Goal: Task Accomplishment & Management: Use online tool/utility

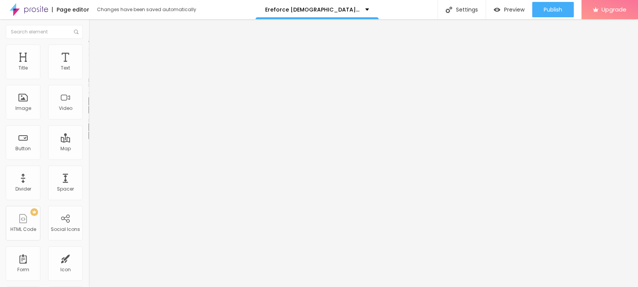
click at [88, 49] on li "Advanced" at bounding box center [132, 49] width 88 height 8
type input "15"
type input "13"
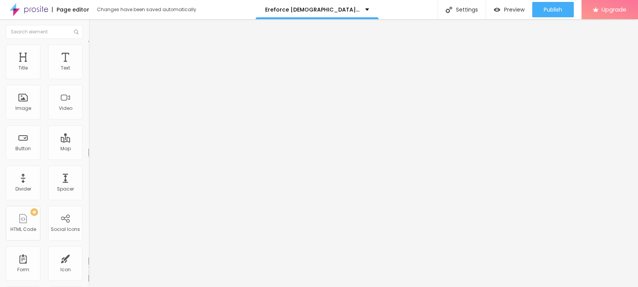
type input "11"
type input "9"
type input "8"
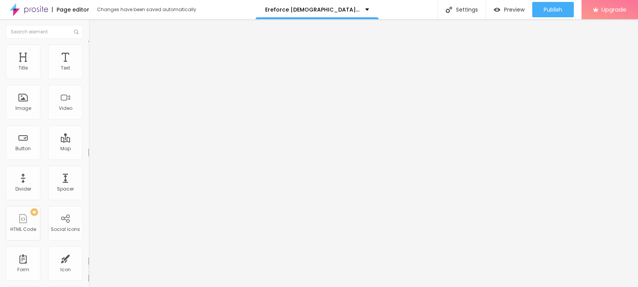
type input "8"
type input "7"
type input "6"
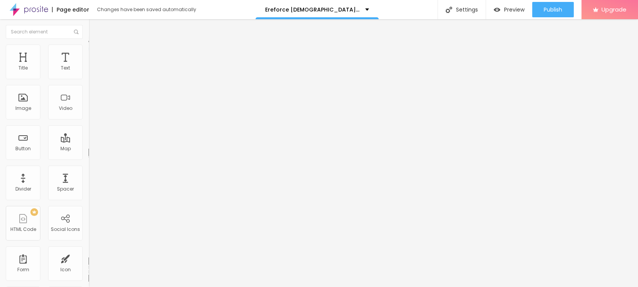
type input "5"
type input "4"
type input "5"
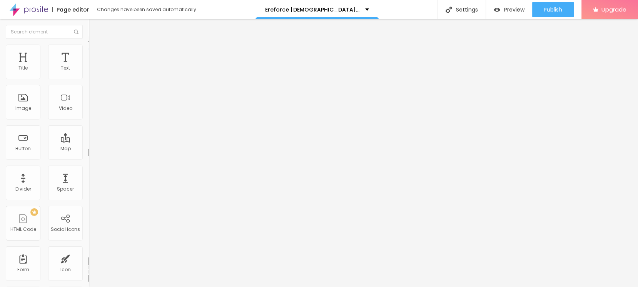
type input "5"
type input "6"
type input "7"
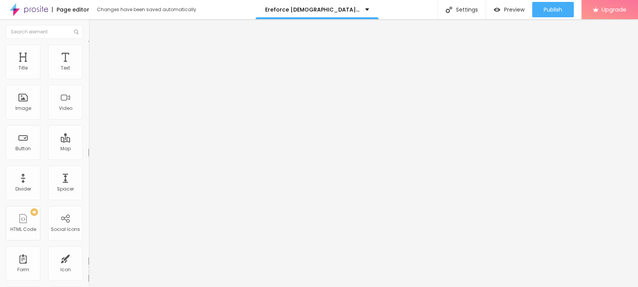
type input "8"
type input "9"
type input "10"
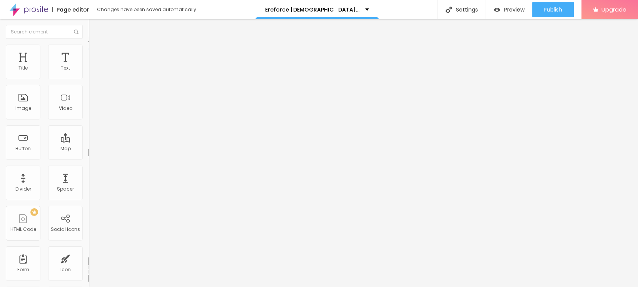
type input "10"
type input "11"
type input "13"
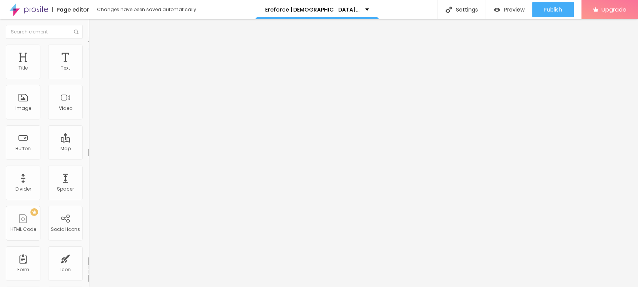
type input "14"
type input "15"
type input "16"
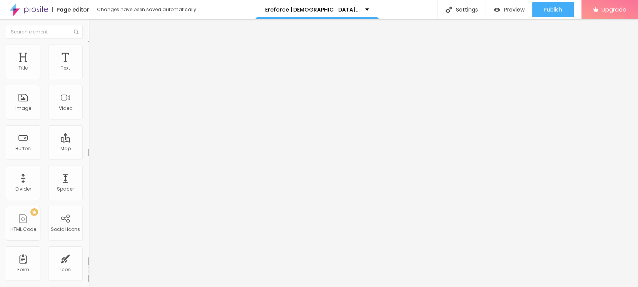
type input "16"
type input "17"
type input "19"
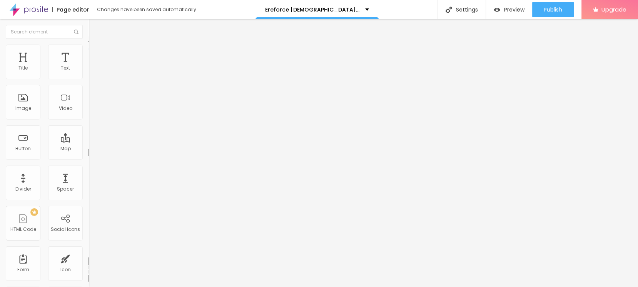
type input "20"
type input "17"
type input "15"
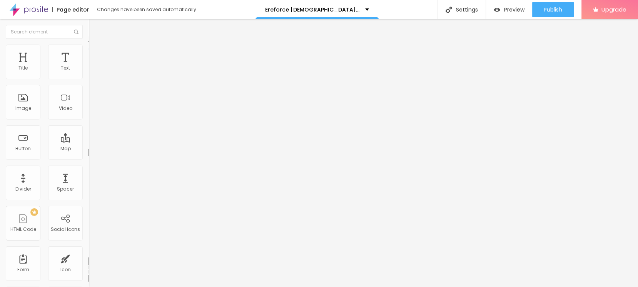
type input "15"
type input "14"
type input "11"
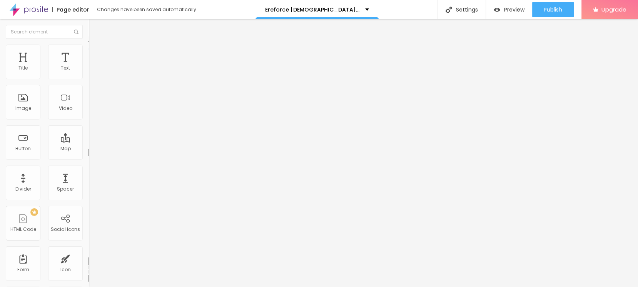
type input "10"
type input "8"
type input "7"
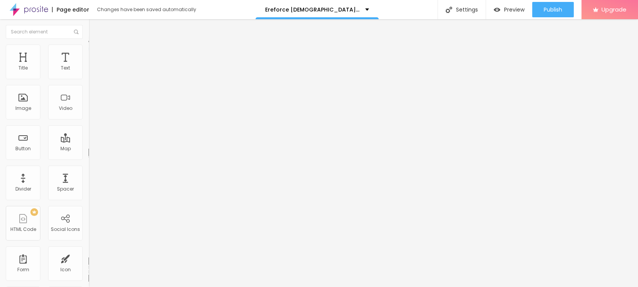
type input "7"
type input "5"
type input "3"
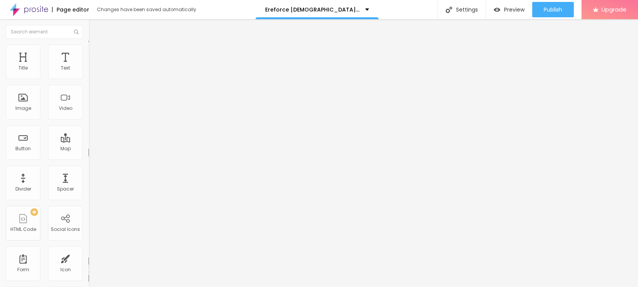
type input "0"
type input "1"
type input "2"
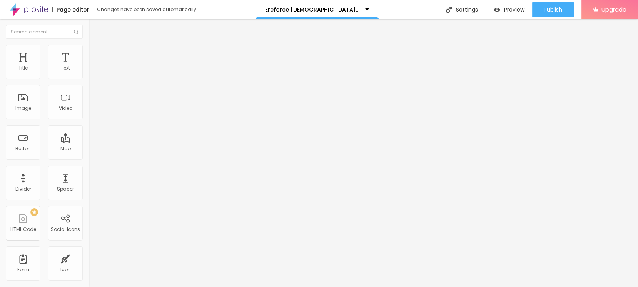
type input "2"
type input "3"
type input "4"
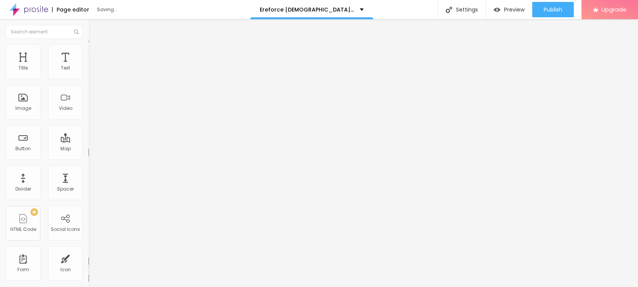
type input "5"
type input "6"
type input "7"
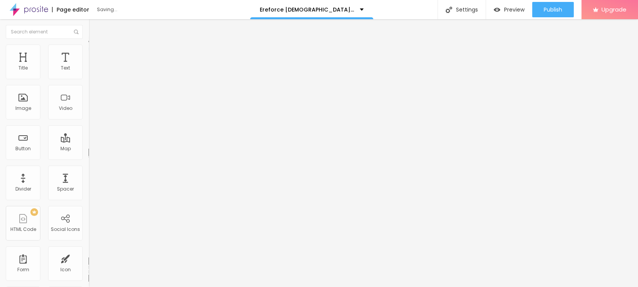
type input "7"
drag, startPoint x: 23, startPoint y: 75, endPoint x: 21, endPoint y: 83, distance: 8.4
type input "7"
click at [88, 142] on input "range" at bounding box center [113, 145] width 50 height 6
click at [88, 44] on img at bounding box center [91, 40] width 7 height 7
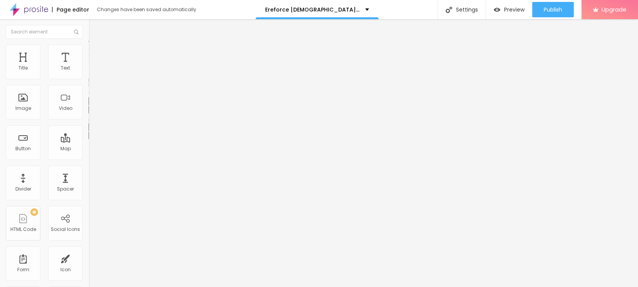
click at [88, 114] on button "button" at bounding box center [93, 110] width 11 height 8
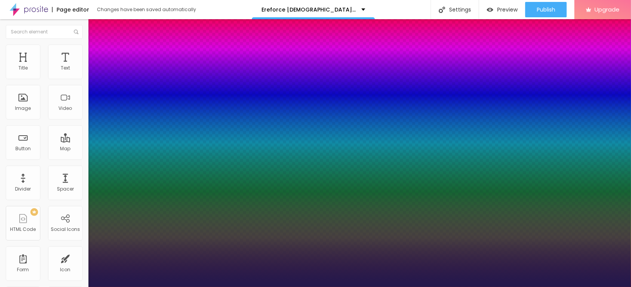
type input "1"
type input "17"
type input "1"
type input "19"
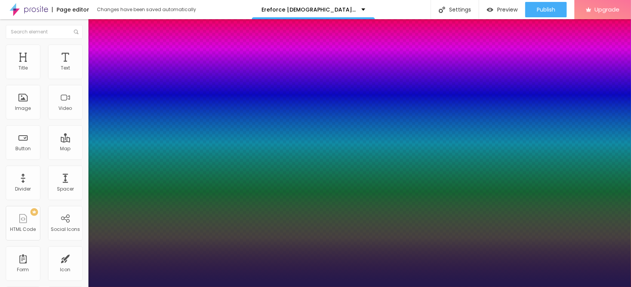
type input "19"
type input "1"
type input "21"
type input "1"
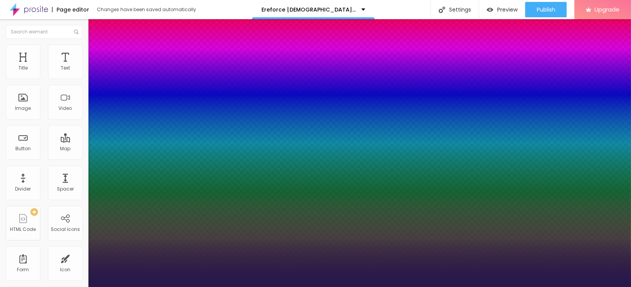
type input "22"
type input "1"
type input "23"
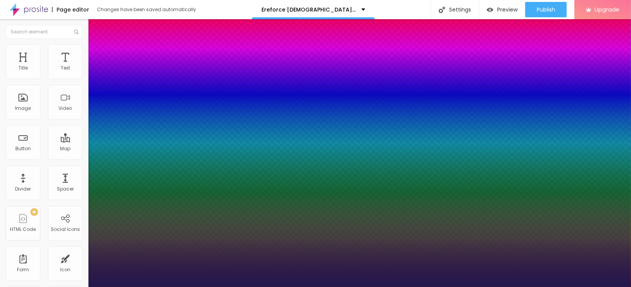
type input "1"
type input "24"
type input "1"
type input "25"
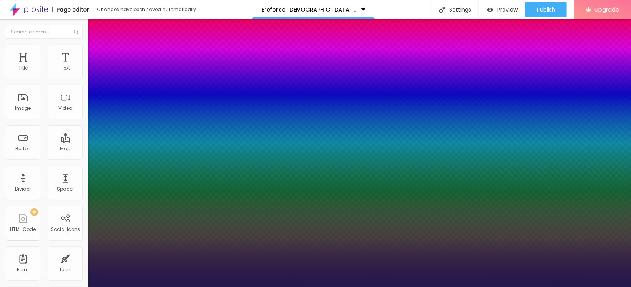
type input "25"
type input "1"
type input "26"
type input "1"
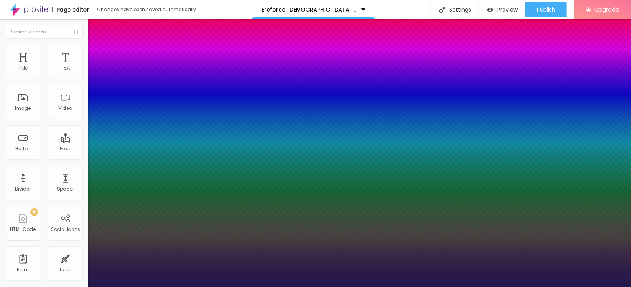
type input "27"
type input "1"
type input "28"
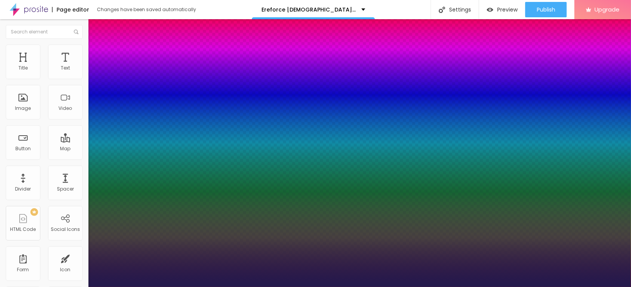
type input "1"
type input "29"
type input "1"
type input "30"
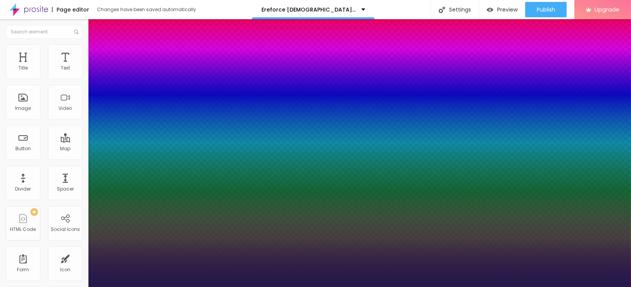
type input "30"
type input "1"
drag, startPoint x: 105, startPoint y: 218, endPoint x: 112, endPoint y: 220, distance: 7.9
type input "30"
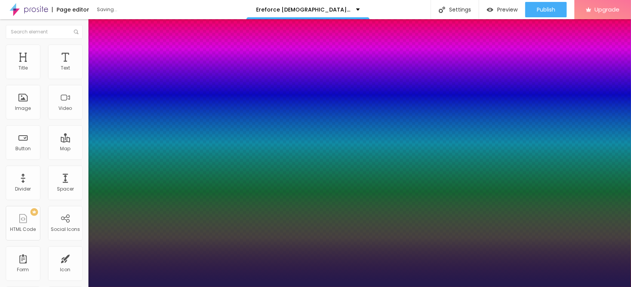
type input "1"
select select "AveriaSansLibre-Regular"
type input "1"
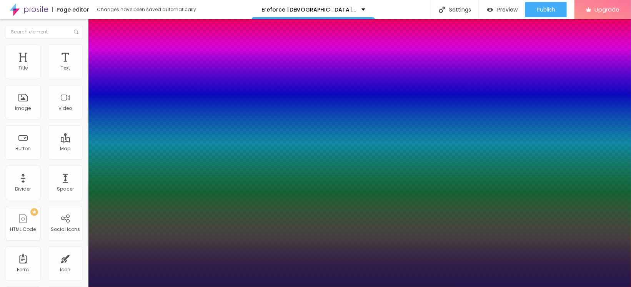
click at [235, 287] on div at bounding box center [315, 287] width 631 height 0
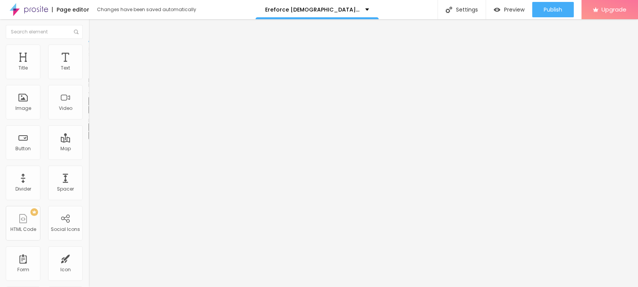
click at [94, 29] on div "Edit Title" at bounding box center [111, 28] width 35 height 6
click at [94, 27] on img "button" at bounding box center [97, 28] width 6 height 6
click at [88, 66] on span "Add image" at bounding box center [104, 63] width 32 height 7
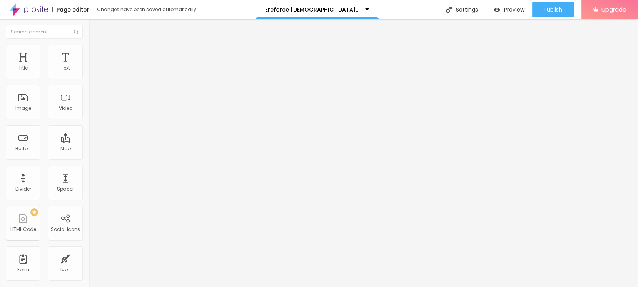
click at [88, 78] on input "text" at bounding box center [134, 74] width 92 height 8
paste input "[URL][DOMAIN_NAME][DEMOGRAPHIC_DATA][MEDICAL_DATA]"
type input "[URL][DOMAIN_NAME][DEMOGRAPHIC_DATA][MEDICAL_DATA]"
click at [88, 158] on input "https://" at bounding box center [134, 154] width 92 height 8
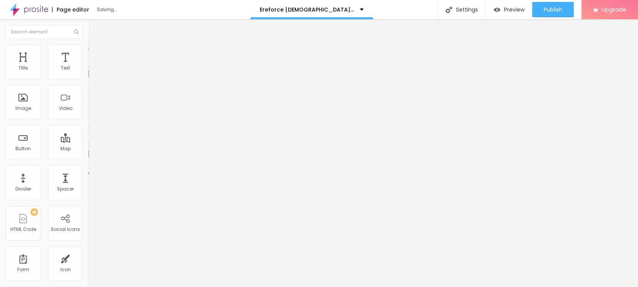
scroll to position [0, 0]
paste input "[DOMAIN_NAME][URL][DEMOGRAPHIC_DATA][MEDICAL_DATA]"
type input "[URL][DOMAIN_NAME][DEMOGRAPHIC_DATA][MEDICAL_DATA]"
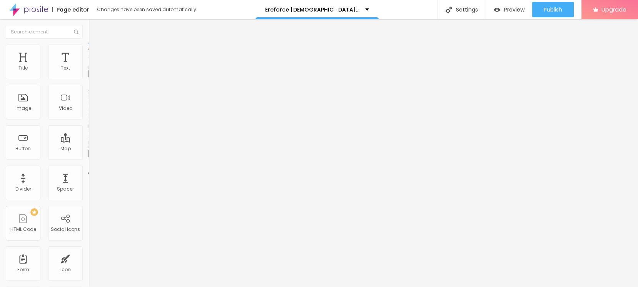
click at [88, 78] on input "[URL][DOMAIN_NAME][DEMOGRAPHIC_DATA][MEDICAL_DATA]" at bounding box center [134, 74] width 92 height 8
paste input "Ereforce [DEMOGRAPHIC_DATA]"
type input "Ereforce [DEMOGRAPHIC_DATA][MEDICAL_DATA]"
click at [95, 52] on span "Style" at bounding box center [100, 50] width 11 height 7
type input "95"
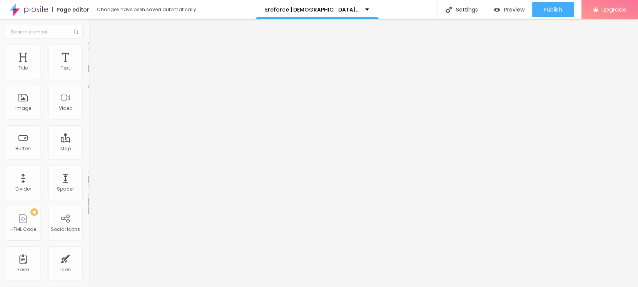
type input "95"
type input "90"
type input "85"
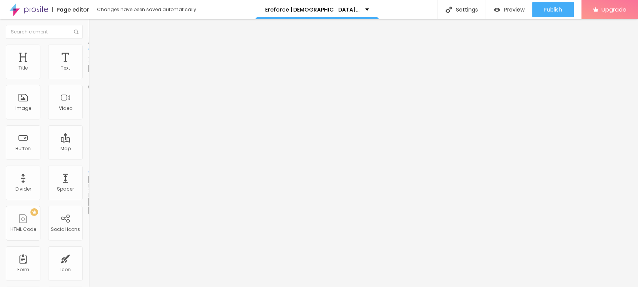
type input "80"
type input "75"
type input "70"
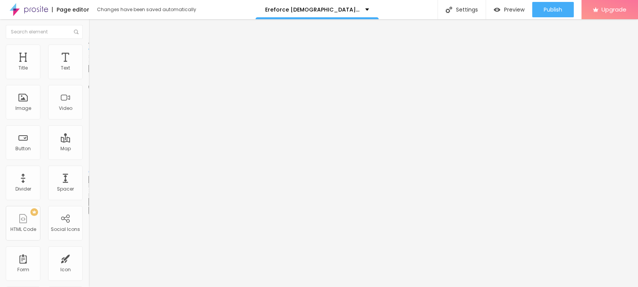
type input "70"
type input "65"
type input "60"
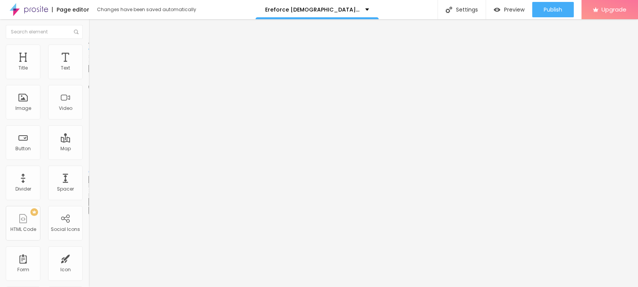
type input "55"
type input "50"
type input "45"
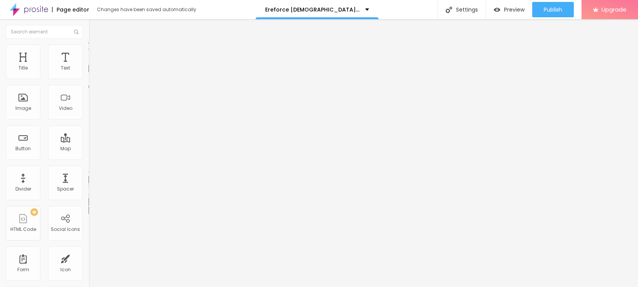
type input "45"
type input "40"
type input "35"
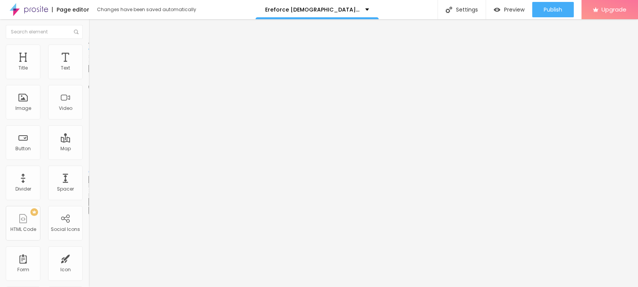
type input "30"
type input "25"
type input "20"
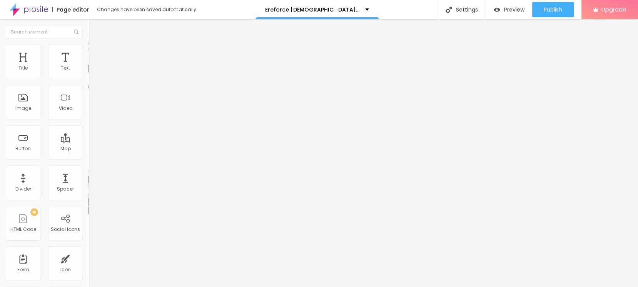
type input "20"
type input "15"
type input "10"
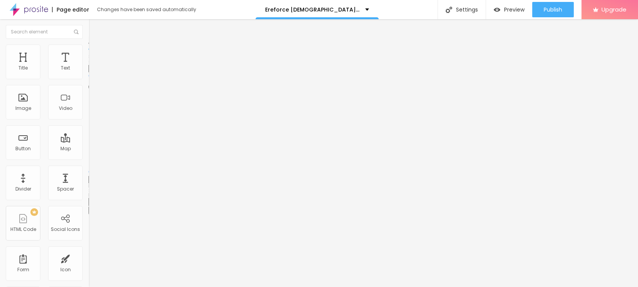
type input "15"
type input "20"
type input "25"
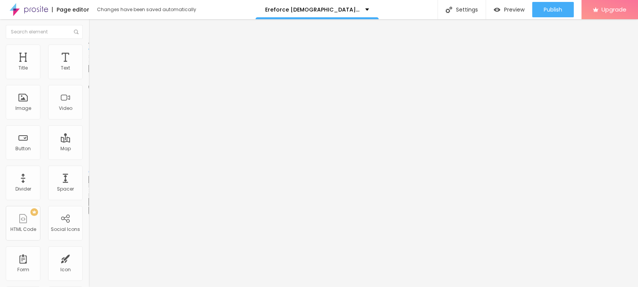
type input "25"
type input "30"
type input "25"
drag, startPoint x: 79, startPoint y: 82, endPoint x: 20, endPoint y: 83, distance: 59.2
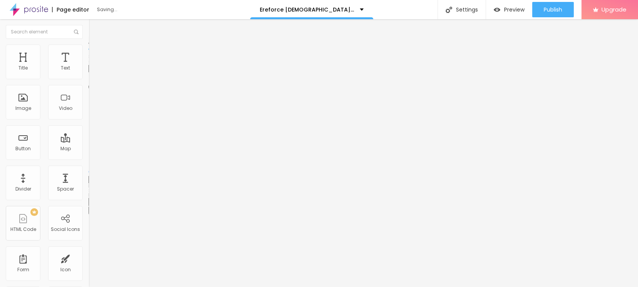
type input "25"
click at [88, 79] on input "range" at bounding box center [113, 76] width 50 height 6
click at [94, 30] on div "Edit Image" at bounding box center [114, 28] width 40 height 6
click at [88, 74] on button "button" at bounding box center [93, 70] width 11 height 8
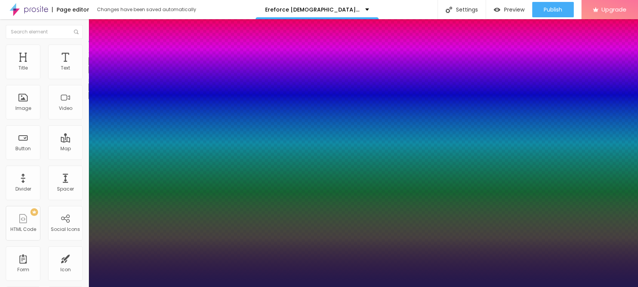
type input "1"
select select "[GEOGRAPHIC_DATA]"
type input "1"
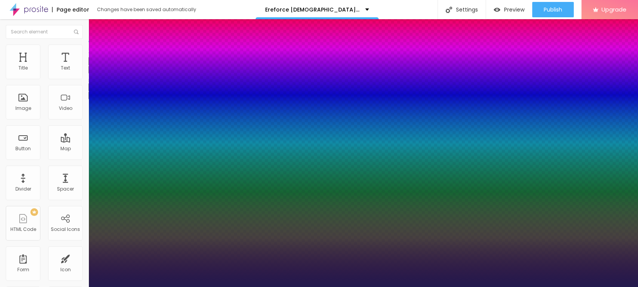
click at [327, 287] on div at bounding box center [319, 287] width 638 height 0
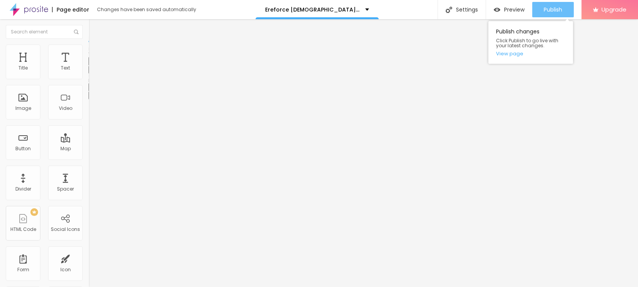
click at [554, 8] on span "Publish" at bounding box center [552, 10] width 18 height 6
click at [515, 53] on link "View page" at bounding box center [530, 53] width 69 height 5
click at [513, 52] on link "View page" at bounding box center [530, 53] width 69 height 5
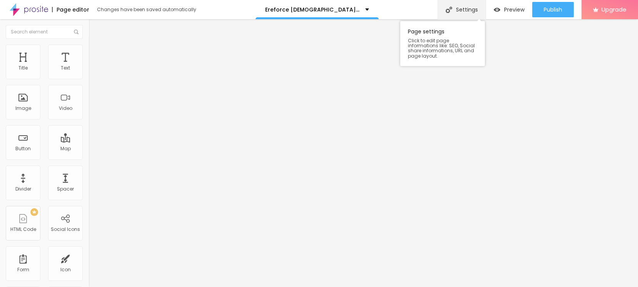
click at [463, 8] on div "Settings" at bounding box center [461, 9] width 48 height 19
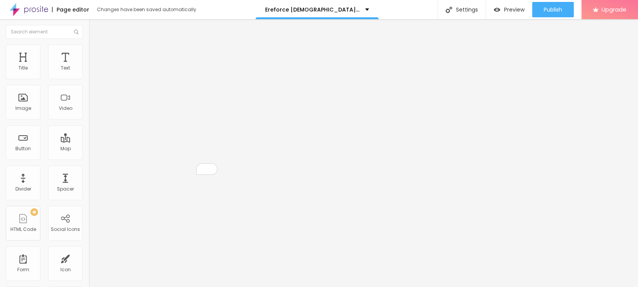
paste input "Ereforce [DEMOGRAPHIC_DATA][MEDICAL_DATA]"
type input "Ereforce [DEMOGRAPHIC_DATA][MEDICAL_DATA] Capsules"
paste textarea "Ereforce Male Enhancement is a dietary supplement specifically developed to sup…"
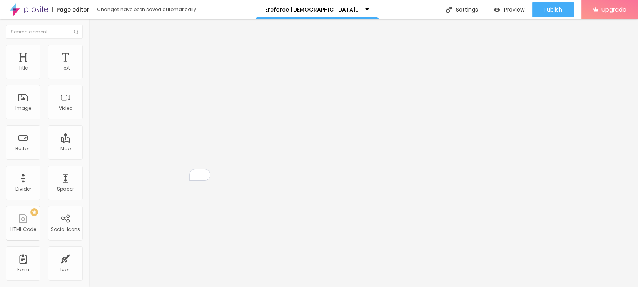
type textarea "Ereforce Male Enhancement is a dietary supplement specifically developed to sup…"
paste textarea "Ereforce [DEMOGRAPHIC_DATA][MEDICAL_DATA] Capsules"
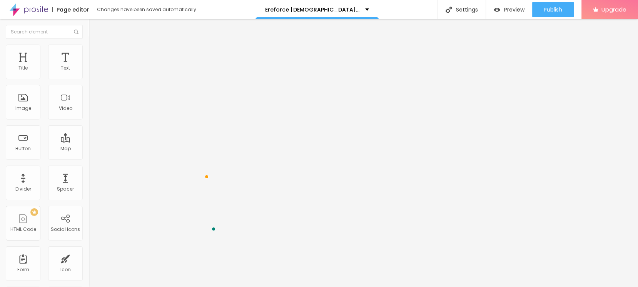
paste textarea "Ereforce [DEMOGRAPHIC_DATA][MEDICAL_DATA] Capsules"
type textarea "Ereforce Male Enhancement Capsules, Ereforce Male Enhancement,"
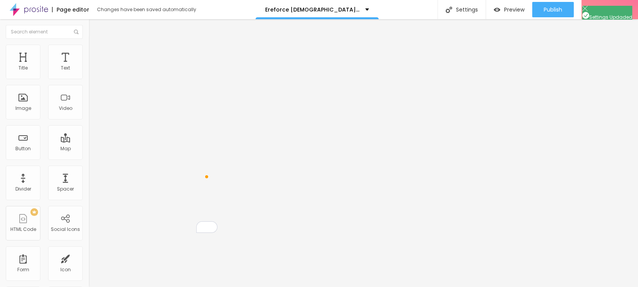
paste input "Ereforce [DEMOGRAPHIC_DATA][MEDICAL_DATA] Capsules"
type input "Ereforce [DEMOGRAPHIC_DATA][MEDICAL_DATA] Capsules"
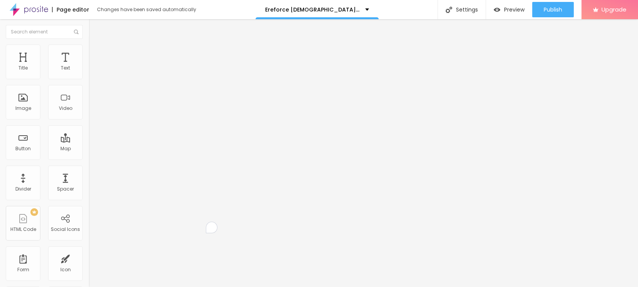
paste textarea "Ereforce Male Enhancement is a dietary supplement specifically developed to sup…"
type textarea "Ereforce Male Enhancement is a dietary supplement specifically developed to sup…"
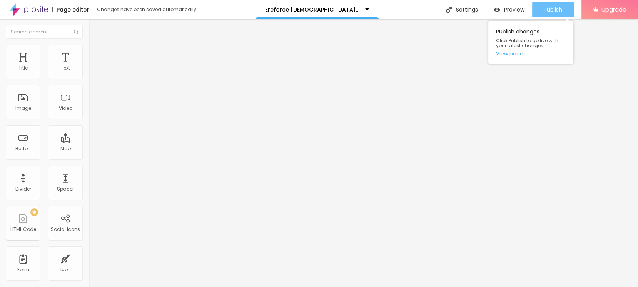
click at [541, 10] on button "Publish" at bounding box center [553, 9] width 42 height 15
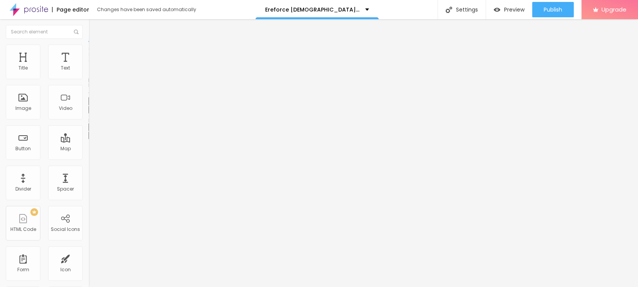
click at [95, 108] on icon "button" at bounding box center [96, 108] width 2 height 2
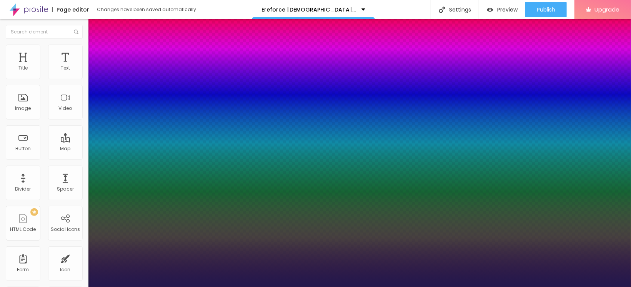
type input "1"
select select "Archivo-Bold"
type input "1"
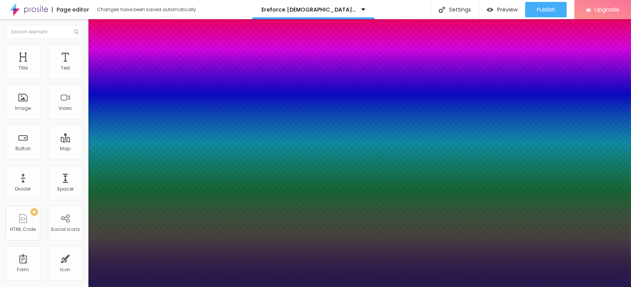
click at [79, 287] on div at bounding box center [315, 287] width 631 height 0
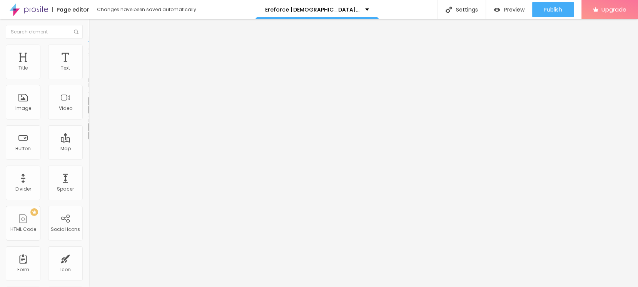
click at [92, 112] on icon "button" at bounding box center [94, 109] width 5 height 5
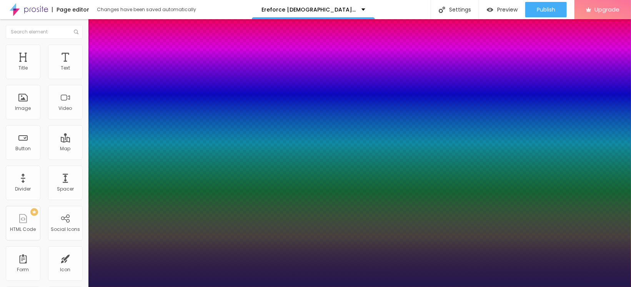
type input "1"
type input "15"
type input "1"
type input "34"
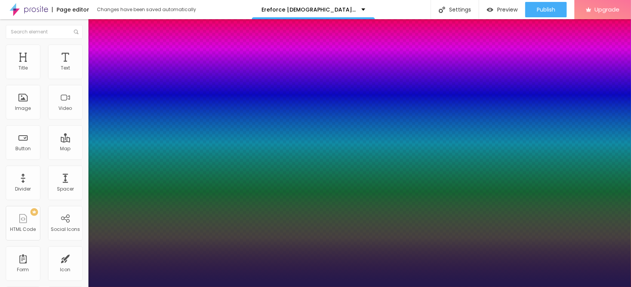
type input "34"
type input "1"
type input "35"
type input "1"
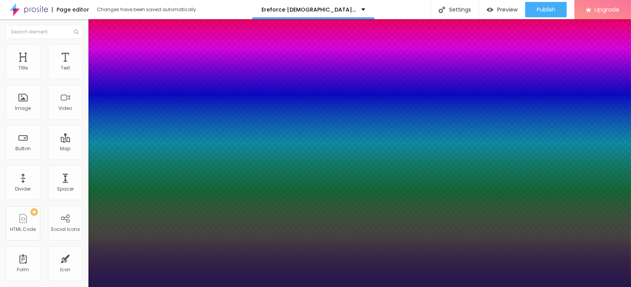
type input "33"
type input "1"
drag, startPoint x: 103, startPoint y: 215, endPoint x: 114, endPoint y: 220, distance: 11.6
type input "33"
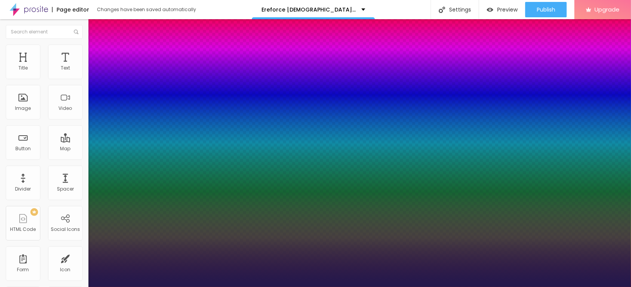
type input "1"
click at [21, 287] on div at bounding box center [315, 287] width 631 height 0
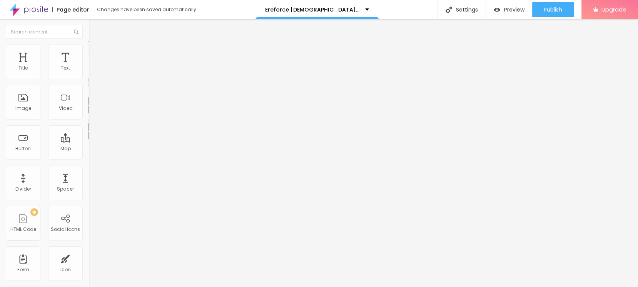
click at [94, 30] on div "Edit Title" at bounding box center [111, 28] width 35 height 6
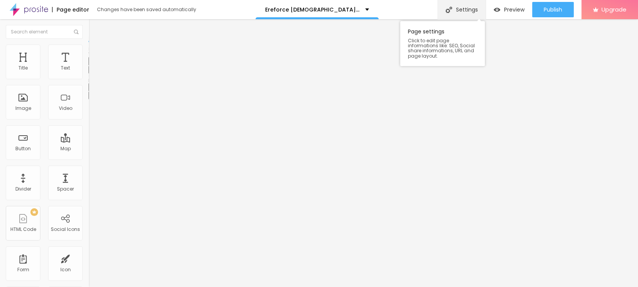
click at [470, 11] on div "Settings" at bounding box center [461, 9] width 48 height 19
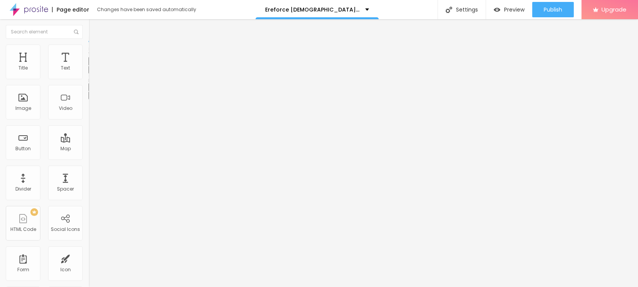
paste input "Ereforce [DEMOGRAPHIC_DATA][MEDICAL_DATA]"
type input "Ereforce Male Enhancement Pills Reviews"
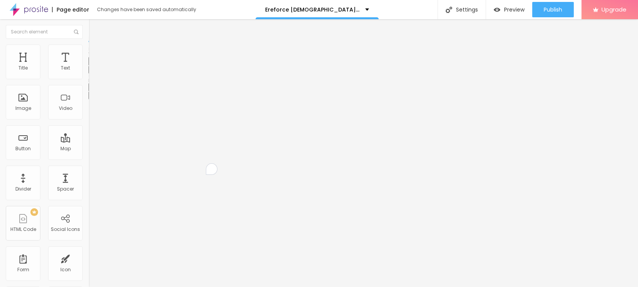
paste textarea "Ereforce Male Enhancement is a dietary supplement specifically developed to sup…"
type textarea "Ereforce Male Enhancement is a dietary supplement specifically developed to sup…"
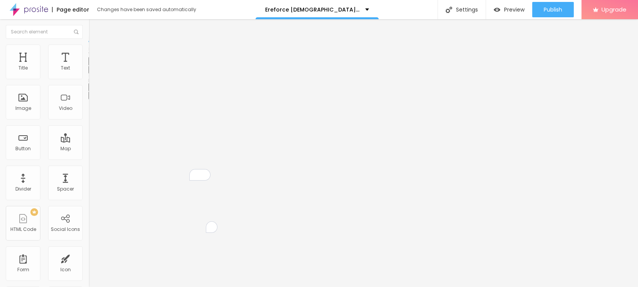
drag, startPoint x: 273, startPoint y: 197, endPoint x: 294, endPoint y: 197, distance: 20.4
paste textarea "Ereforce Male Enhancement Pills Reviews"
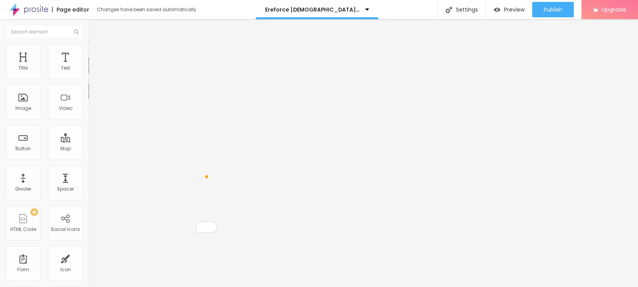
scroll to position [2, 0]
paste textarea "Ereforce Male Enhancement Pills Reviews"
drag, startPoint x: 412, startPoint y: 200, endPoint x: 570, endPoint y: 213, distance: 158.6
paste textarea "Ereforce Male Enhancement Pills Reviews"
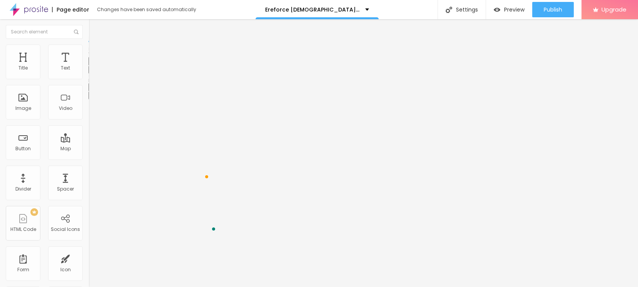
type textarea "Ereforce Male Enhancement Pills, Ereforce Male Enhancement, Ereforce Male Enhan…"
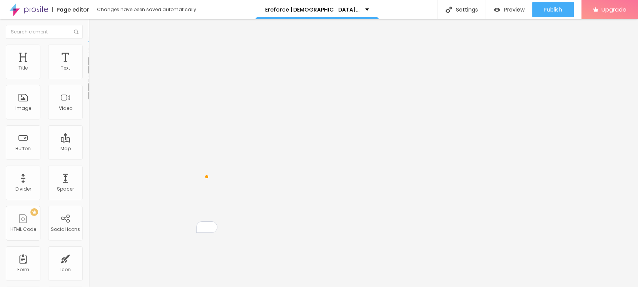
paste textarea "Ereforce Male Enhancement is a dietary supplement specifically developed to sup…"
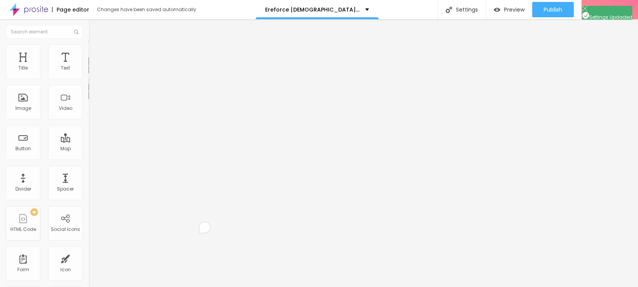
scroll to position [2, 0]
type textarea "Ereforce Male Enhancement is a dietary supplement specifically developed to sup…"
drag, startPoint x: 182, startPoint y: 71, endPoint x: 185, endPoint y: 74, distance: 4.4
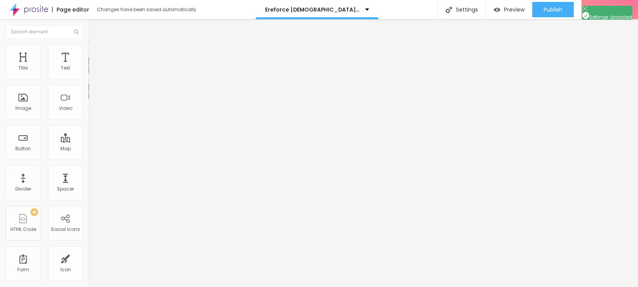
drag, startPoint x: 290, startPoint y: 170, endPoint x: 324, endPoint y: 150, distance: 40.0
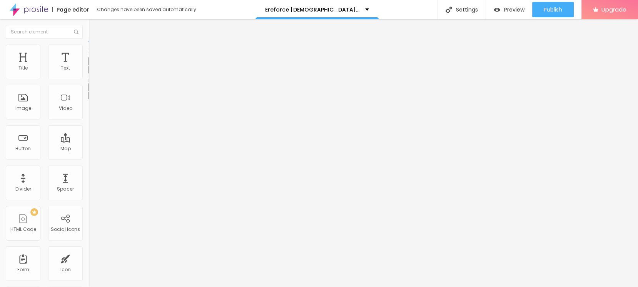
paste input "Ereforce Male Enhancement Pills Reviews"
type input "Ereforce Male Enhancement Pills Reviews"
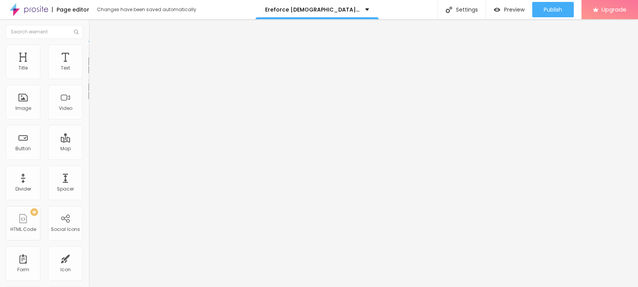
click at [94, 27] on div "Edit Text" at bounding box center [111, 28] width 35 height 6
click at [88, 66] on span "Add image" at bounding box center [104, 63] width 32 height 7
click at [88, 78] on input "text" at bounding box center [134, 74] width 92 height 8
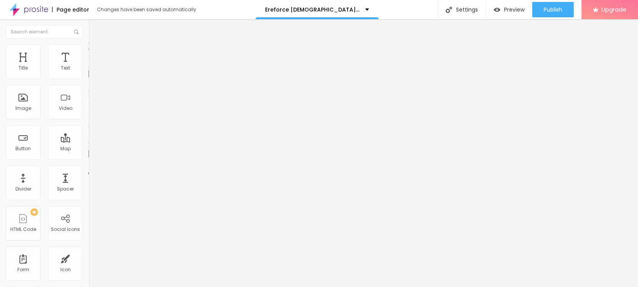
click at [88, 158] on input "https://" at bounding box center [134, 154] width 92 height 8
paste input "[DOMAIN_NAME][URL][DEMOGRAPHIC_DATA][MEDICAL_DATA]"
type input "[URL][DOMAIN_NAME][DEMOGRAPHIC_DATA][MEDICAL_DATA]"
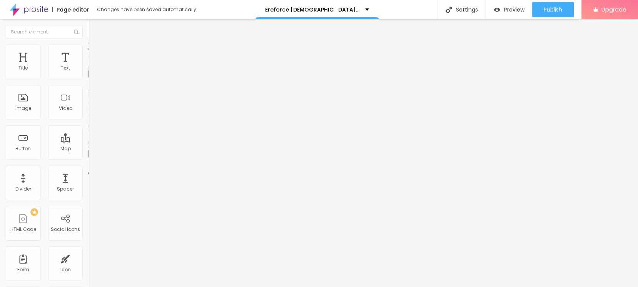
click at [88, 78] on input "text" at bounding box center [134, 74] width 92 height 8
paste input "Ereforce [DEMOGRAPHIC_DATA][MEDICAL_DATA]"
type input "Ereforce [DEMOGRAPHIC_DATA][MEDICAL_DATA]"
click at [95, 53] on span "Style" at bounding box center [100, 50] width 11 height 7
type input "95"
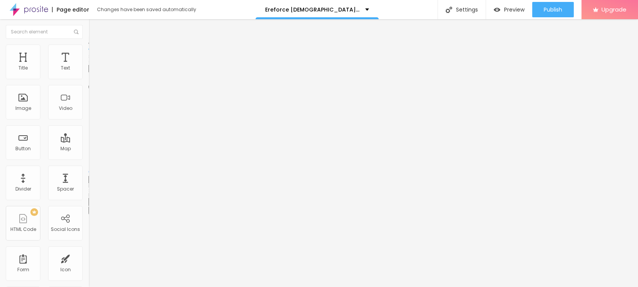
type input "95"
type input "90"
type input "85"
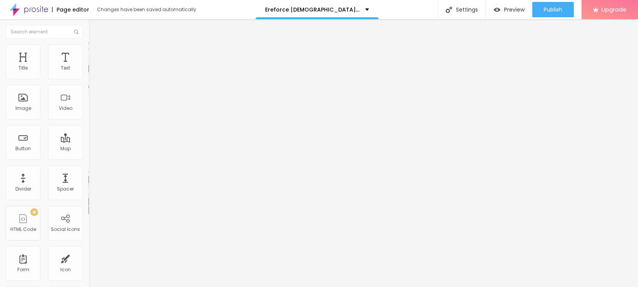
type input "80"
type input "75"
type input "70"
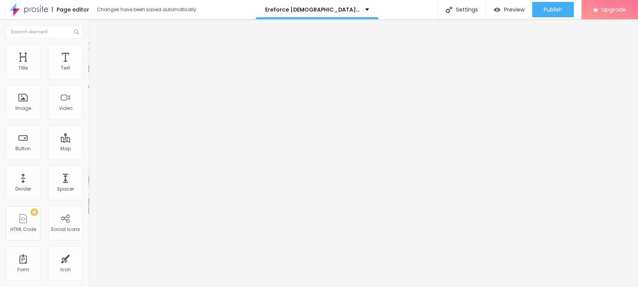
type input "70"
type input "65"
type input "60"
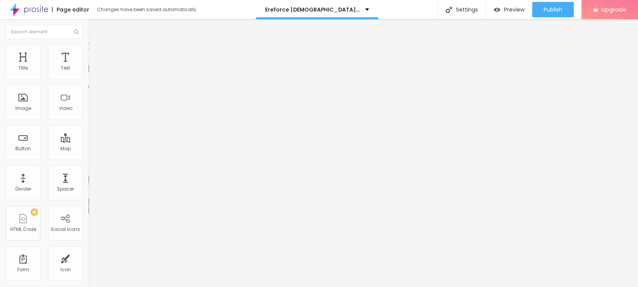
type input "55"
type input "50"
type input "45"
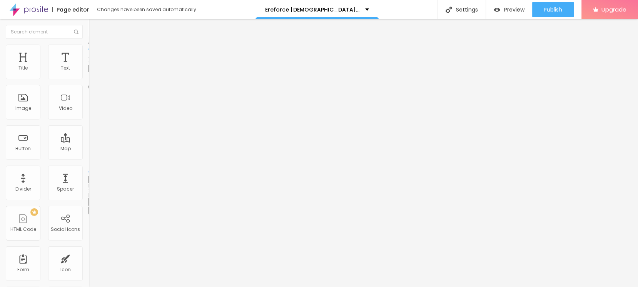
type input "45"
type input "40"
type input "35"
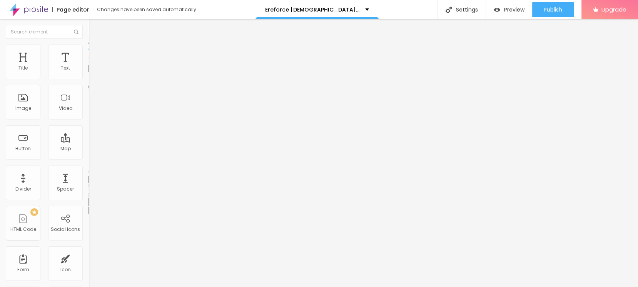
type input "30"
type input "25"
type input "20"
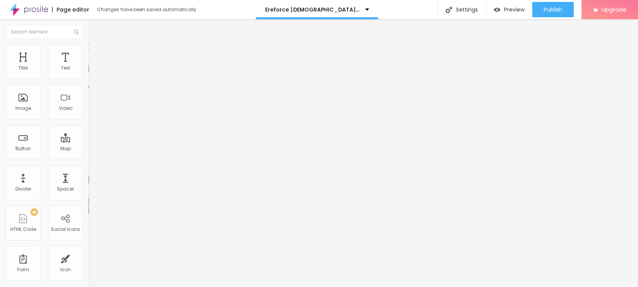
type input "20"
type input "15"
type input "20"
drag, startPoint x: 78, startPoint y: 83, endPoint x: 17, endPoint y: 84, distance: 60.4
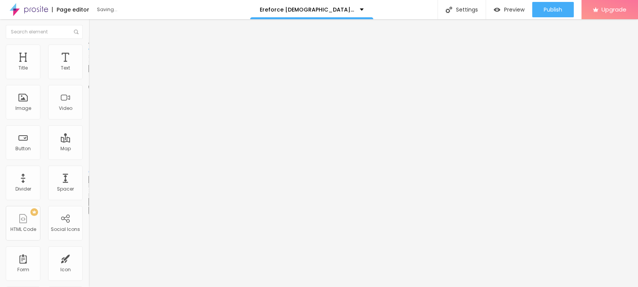
type input "20"
click at [88, 79] on input "range" at bounding box center [113, 76] width 50 height 6
click at [93, 71] on span "Change Icon" at bounding box center [111, 67] width 36 height 7
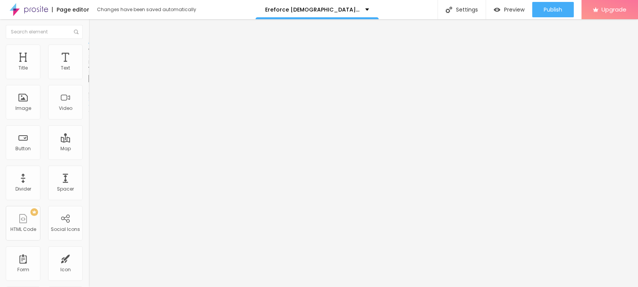
scroll to position [256, 0]
type input "face"
click at [88, 46] on img at bounding box center [91, 48] width 7 height 7
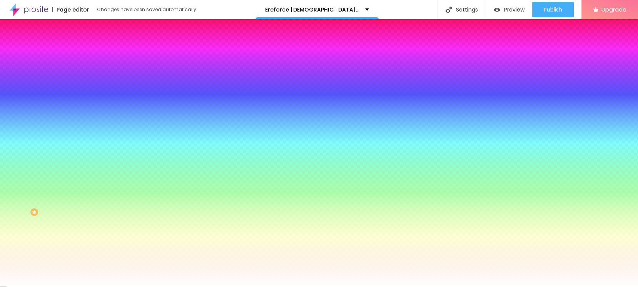
click at [88, 52] on li "Advanced" at bounding box center [132, 56] width 88 height 8
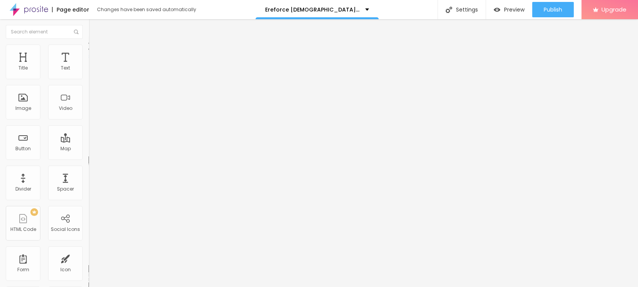
click at [88, 44] on img at bounding box center [91, 40] width 7 height 7
click at [88, 48] on img at bounding box center [91, 48] width 7 height 7
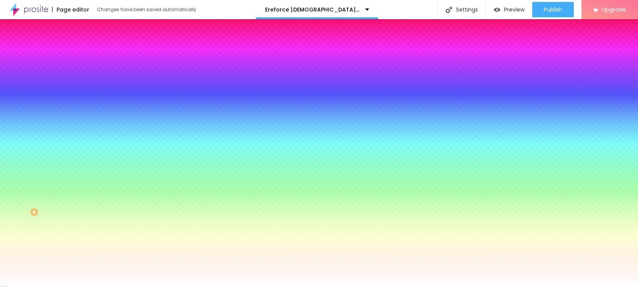
click at [88, 52] on li "Advanced" at bounding box center [132, 56] width 88 height 8
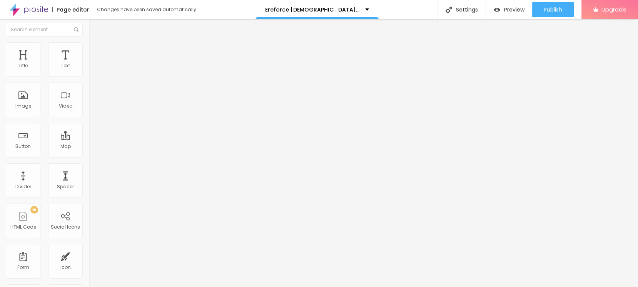
scroll to position [0, 0]
click at [88, 48] on ul "Content Style Advanced" at bounding box center [132, 48] width 88 height 23
click at [88, 48] on img at bounding box center [91, 48] width 7 height 7
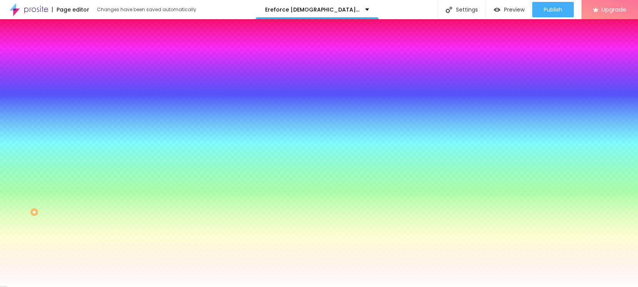
type input "5"
type input "10"
type input "15"
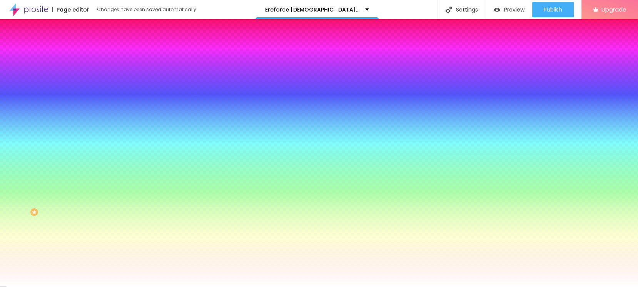
type input "15"
type input "20"
type input "15"
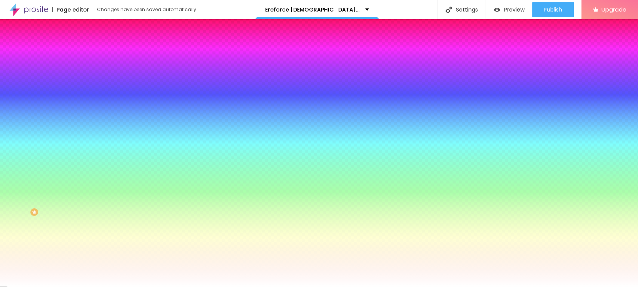
type input "10"
type input "5"
type input "0"
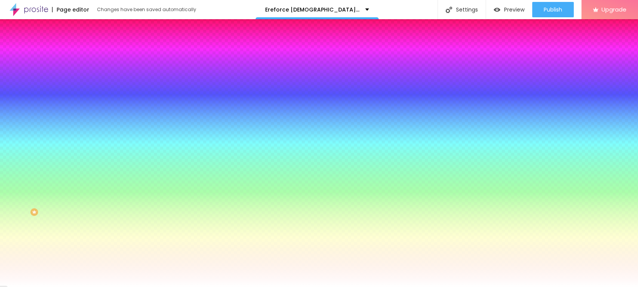
type input "0"
drag, startPoint x: 17, startPoint y: 129, endPoint x: 0, endPoint y: 130, distance: 17.0
click at [88, 213] on input "range" at bounding box center [113, 216] width 50 height 6
click at [95, 55] on span "Advanced" at bounding box center [107, 57] width 25 height 7
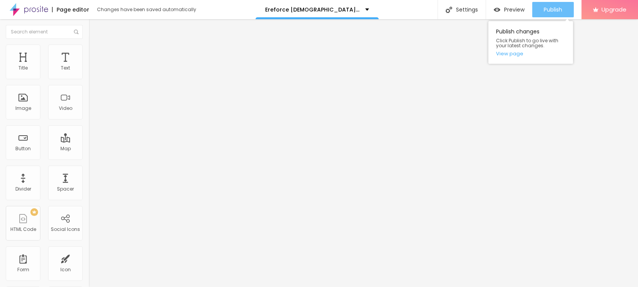
click at [528, 12] on icon "button" at bounding box center [527, 9] width 9 height 9
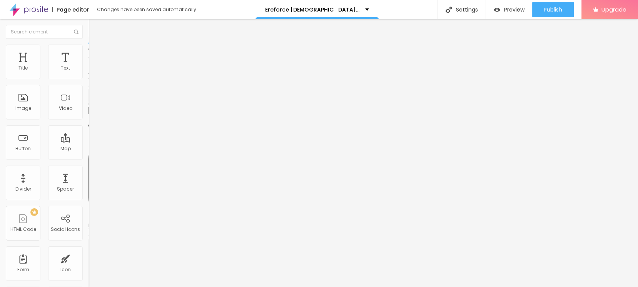
click at [88, 78] on img at bounding box center [90, 80] width 5 height 5
type input "https://"
click at [88, 160] on img at bounding box center [90, 162] width 5 height 5
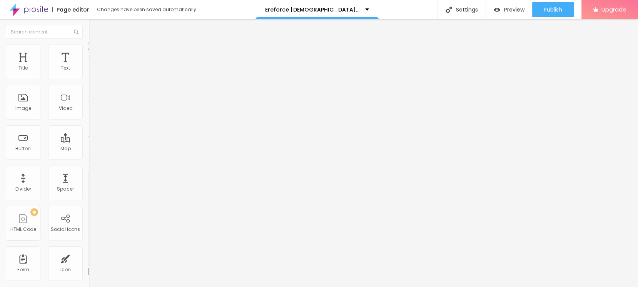
click at [88, 160] on img at bounding box center [90, 162] width 5 height 5
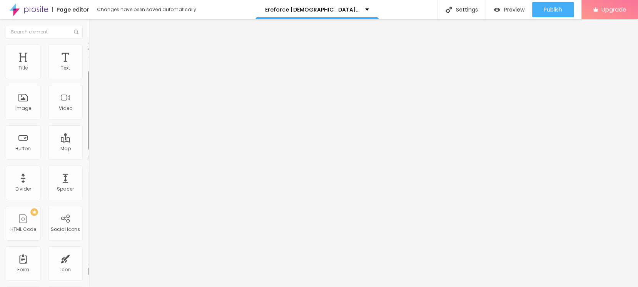
paste input "www.pinterest.com/EreforceMaleEnhancementGummies/"
type input "https://www.pinterest.com/EreforceMaleEnhancementGummies/"
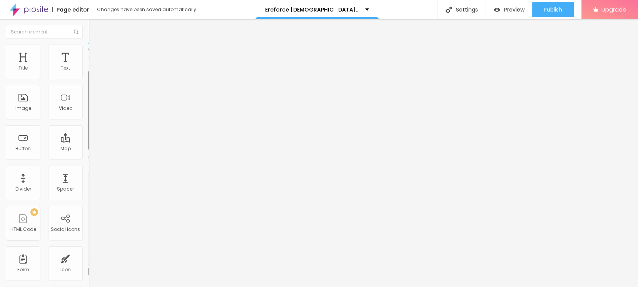
click at [88, 208] on div "Edit Social Icons Content Style Advanced Facebook Social Facebook URL address h…" at bounding box center [132, 153] width 88 height 268
click at [88, 78] on div "Facebook" at bounding box center [132, 113] width 88 height 106
click at [93, 168] on div "Facebook" at bounding box center [133, 210] width 80 height 85
click at [88, 261] on input "https://" at bounding box center [134, 265] width 92 height 8
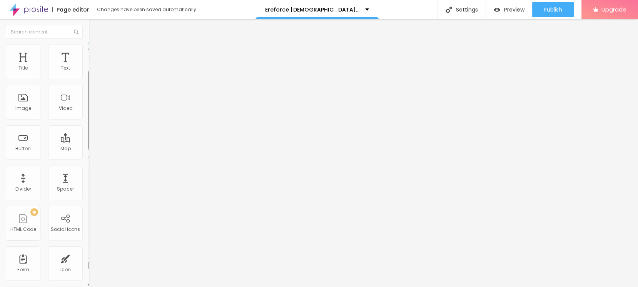
paste input "www.facebook.com/EreforcePillsMaleEnhancementGummies/"
click at [88, 261] on input "https://www.facebook.com/EreforcePillsMaleEnhancementGummies/" at bounding box center [134, 265] width 92 height 8
type input "https://www.facebook.com/EreforcePillsMaleEnhancementGummies/"
click at [88, 207] on div "Edit Social Icons Content Style Advanced Facebook Social Facebook URL address h…" at bounding box center [132, 153] width 88 height 268
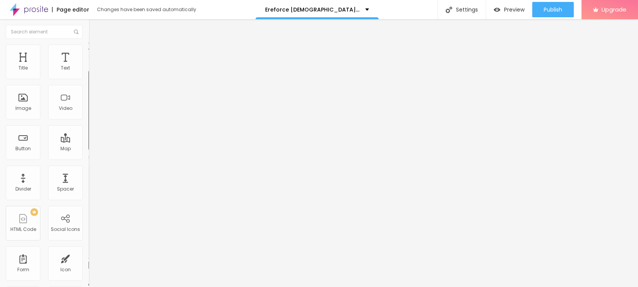
scroll to position [0, 0]
drag, startPoint x: 52, startPoint y: 124, endPoint x: 27, endPoint y: 141, distance: 30.2
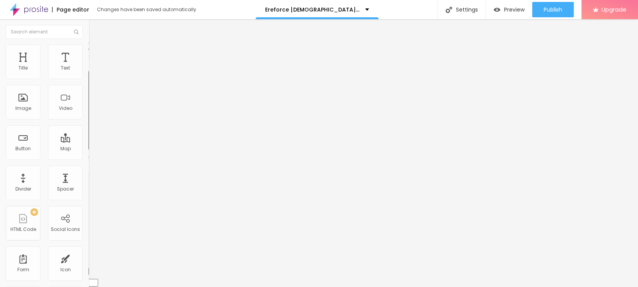
drag, startPoint x: 8, startPoint y: 106, endPoint x: 31, endPoint y: 105, distance: 22.7
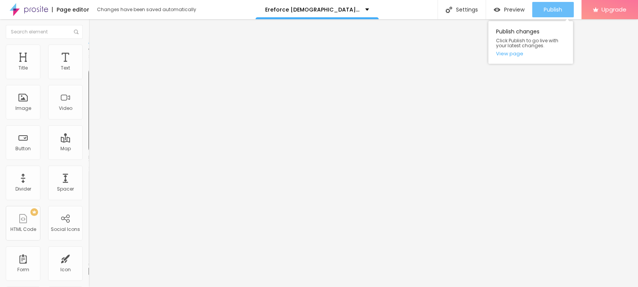
click at [558, 13] on div "Publish" at bounding box center [552, 9] width 18 height 15
click at [504, 56] on link "View page" at bounding box center [530, 53] width 69 height 5
